Goal: Use online tool/utility: Utilize a website feature to perform a specific function

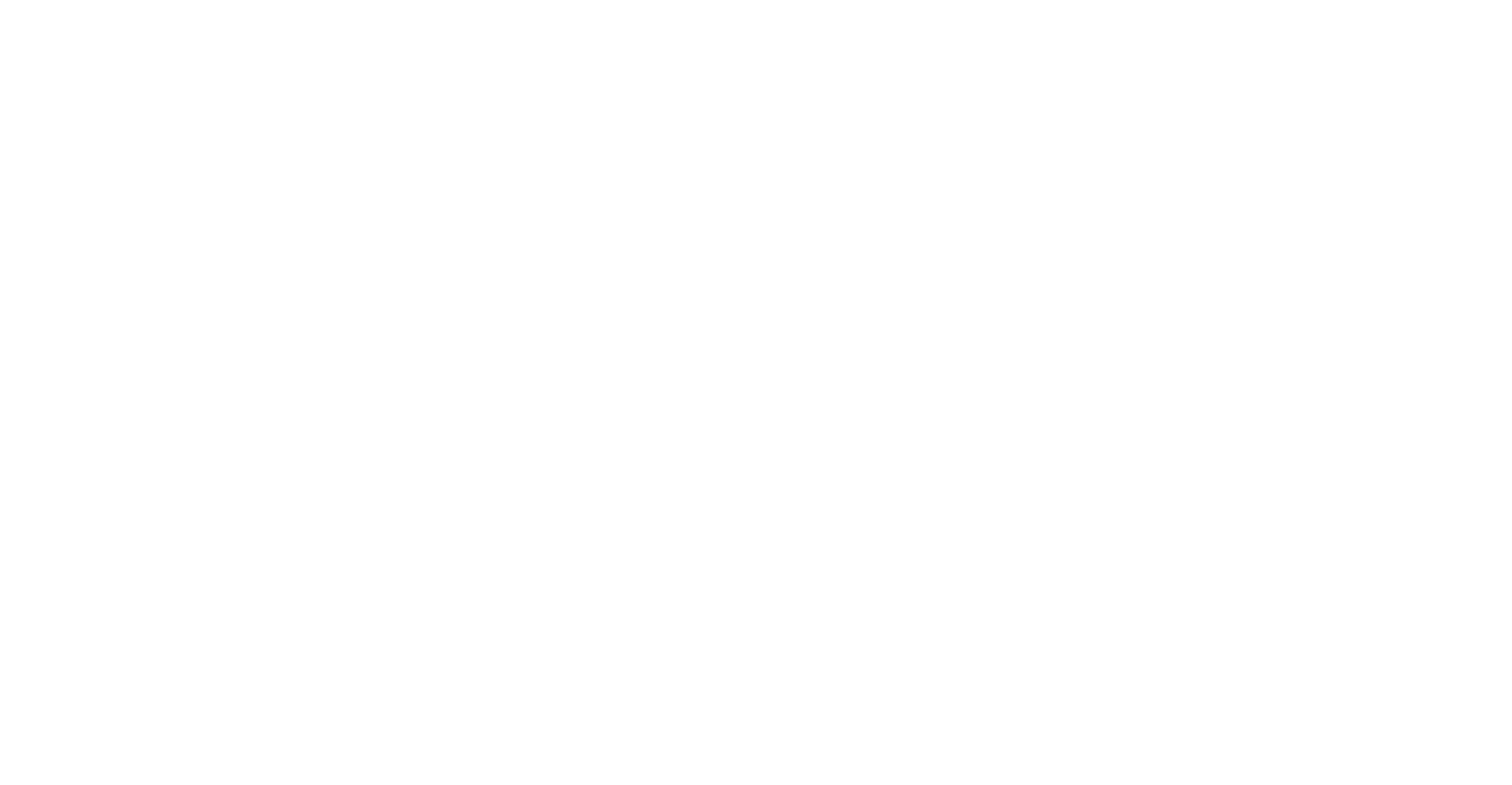
click at [1055, 326] on body at bounding box center [756, 392] width 1512 height 785
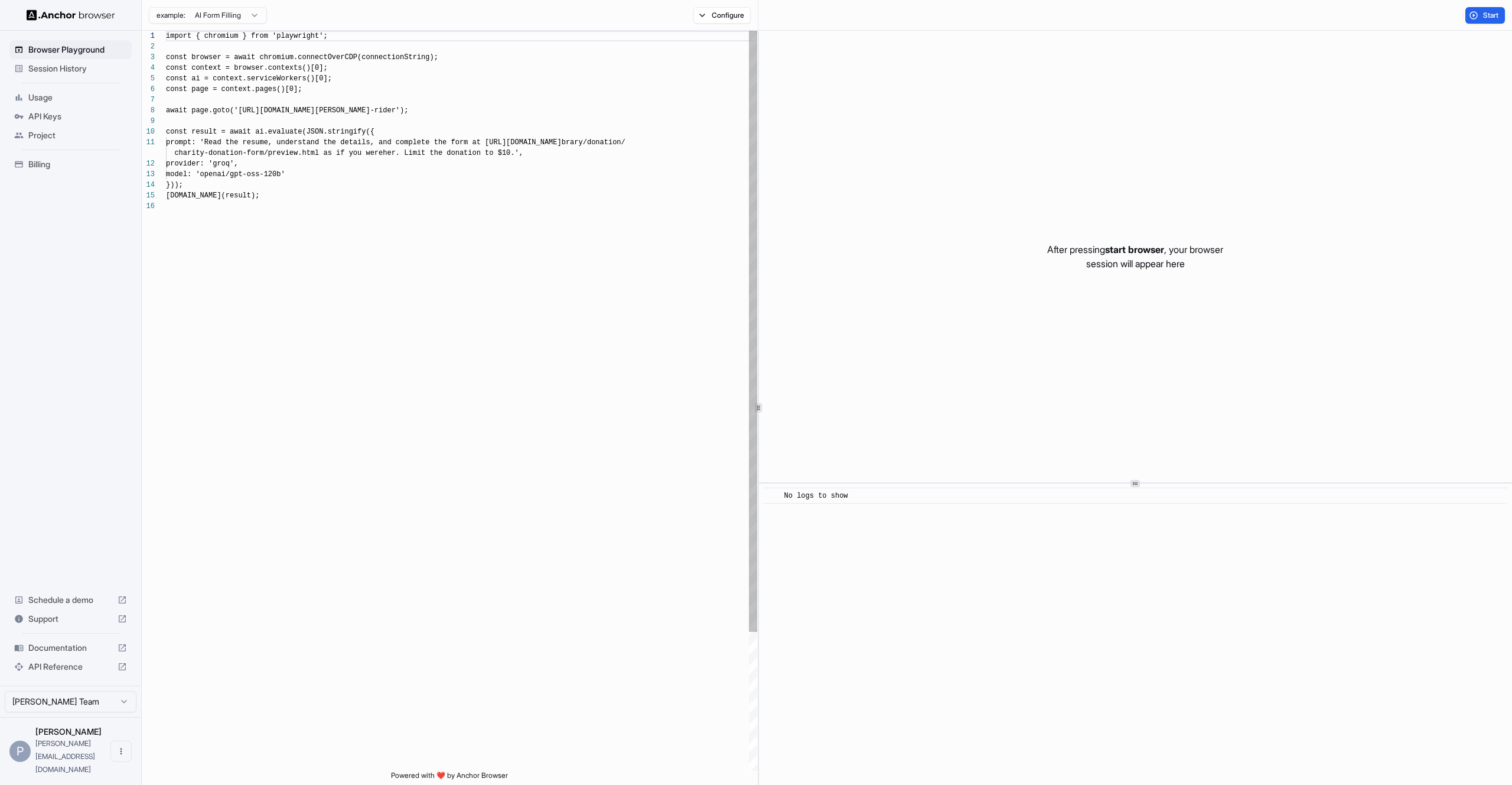
scroll to position [107, 0]
type textarea "**********"
click at [402, 234] on div "import { chromium } from 'playwright' ; const browser = await chromium.connectO…" at bounding box center [462, 486] width 591 height 910
